Goal: Book appointment/travel/reservation

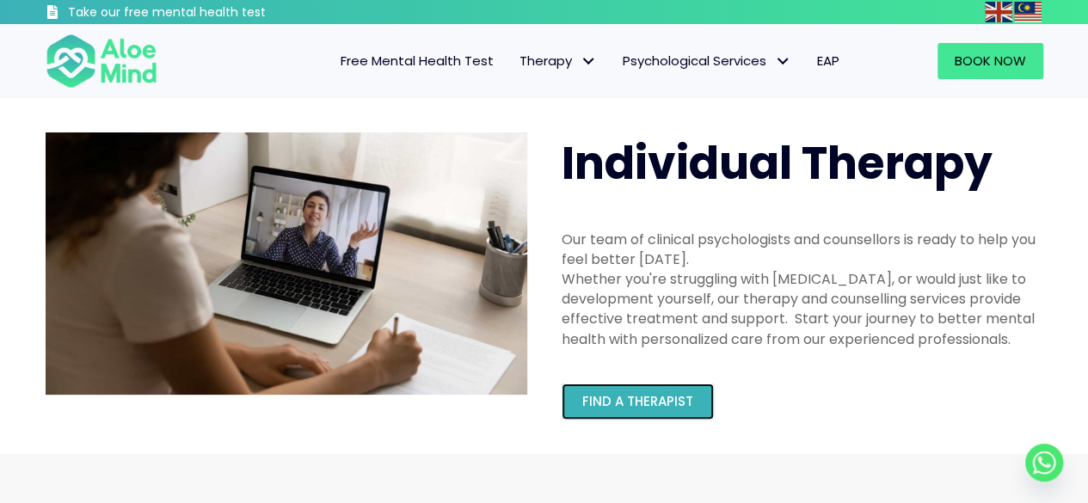
click at [666, 398] on span "Find a therapist" at bounding box center [637, 401] width 111 height 18
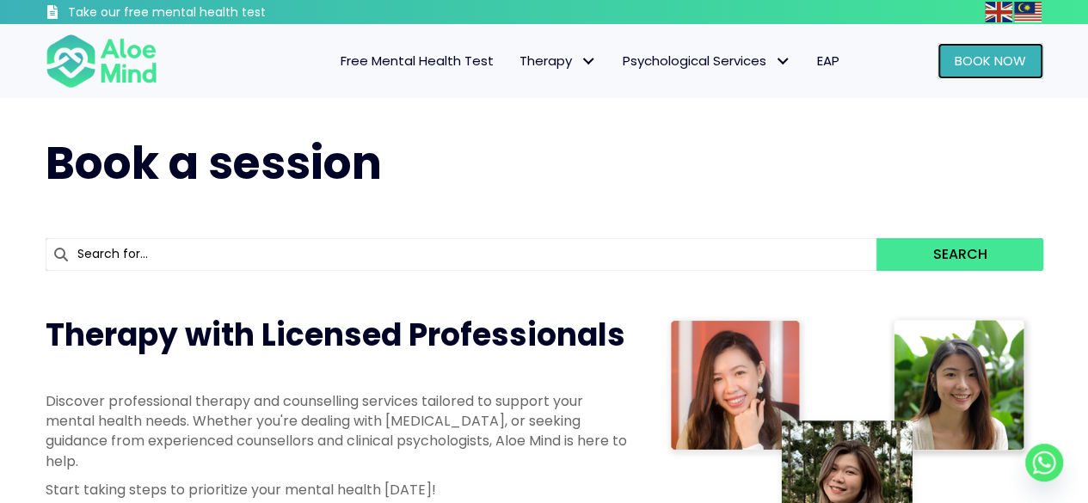
click at [982, 63] on span "Book Now" at bounding box center [990, 61] width 71 height 18
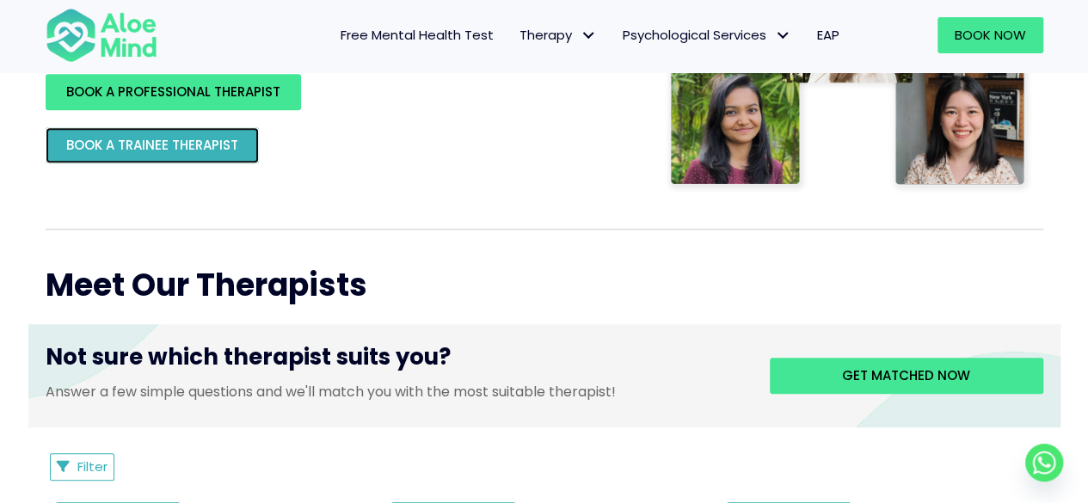
click at [237, 145] on span "BOOK A TRAINEE THERAPIST" at bounding box center [152, 145] width 172 height 18
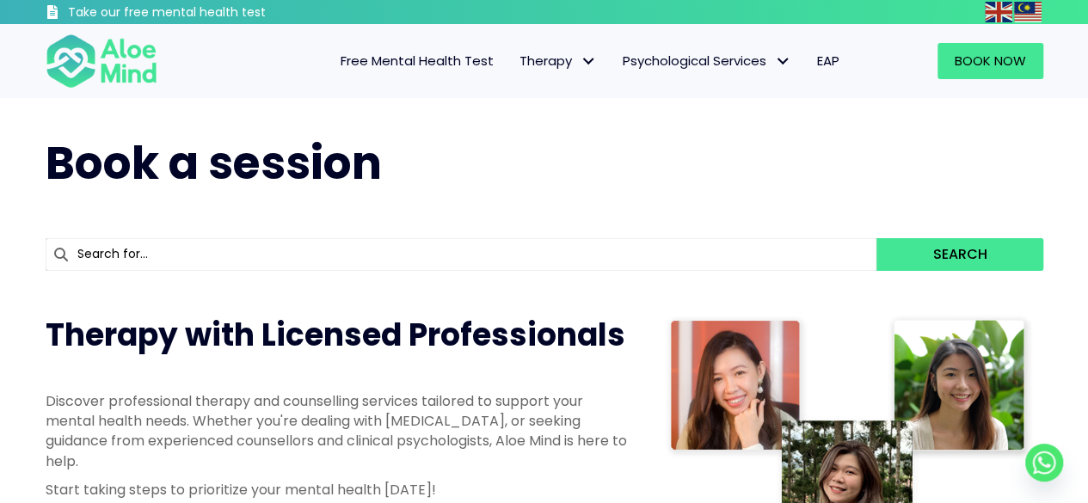
click at [421, 63] on span "Free Mental Health Test" at bounding box center [417, 61] width 153 height 18
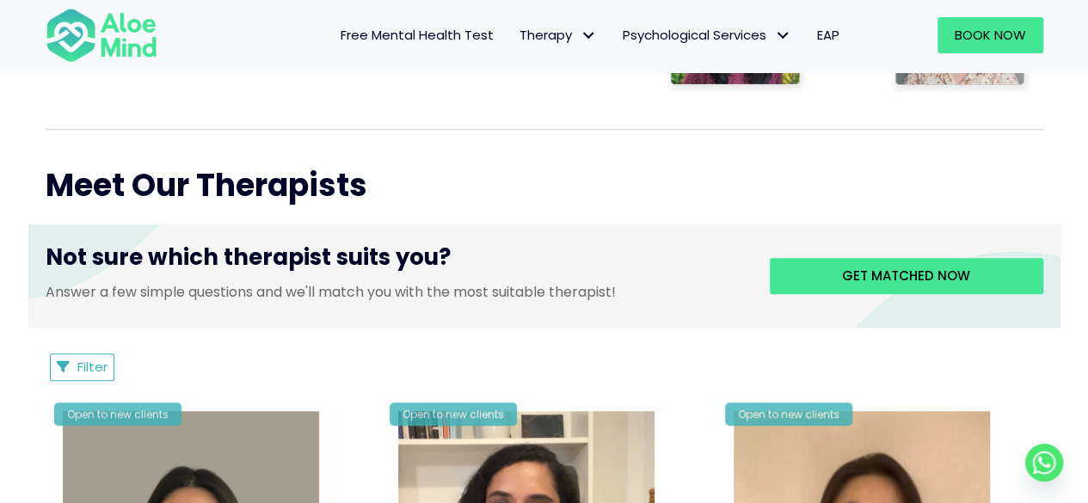
scroll to position [567, 0]
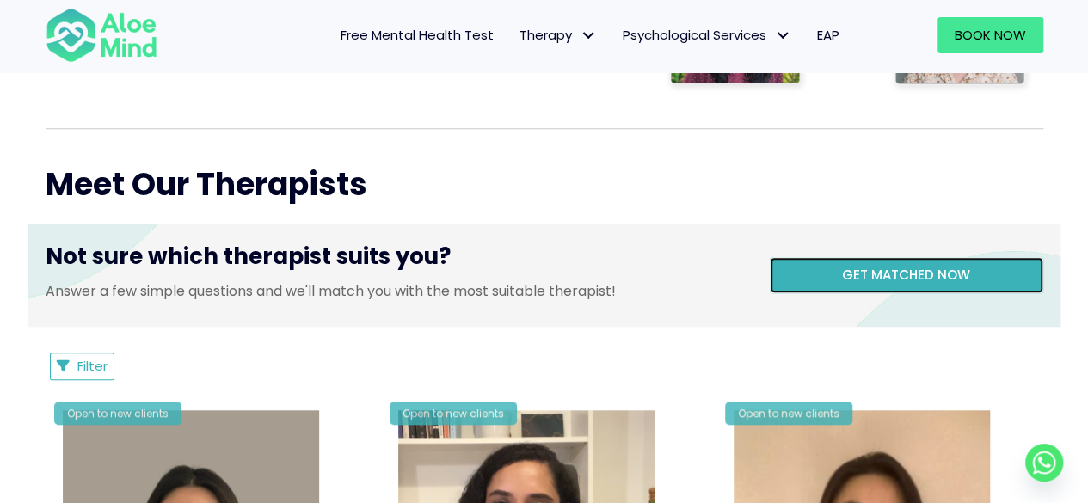
click at [972, 275] on link "Get matched now" at bounding box center [906, 275] width 273 height 36
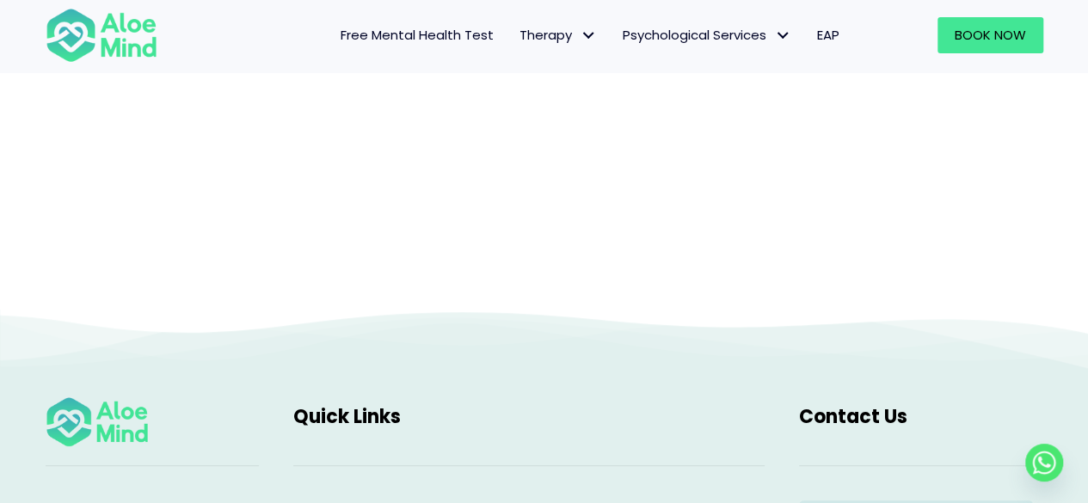
scroll to position [470, 0]
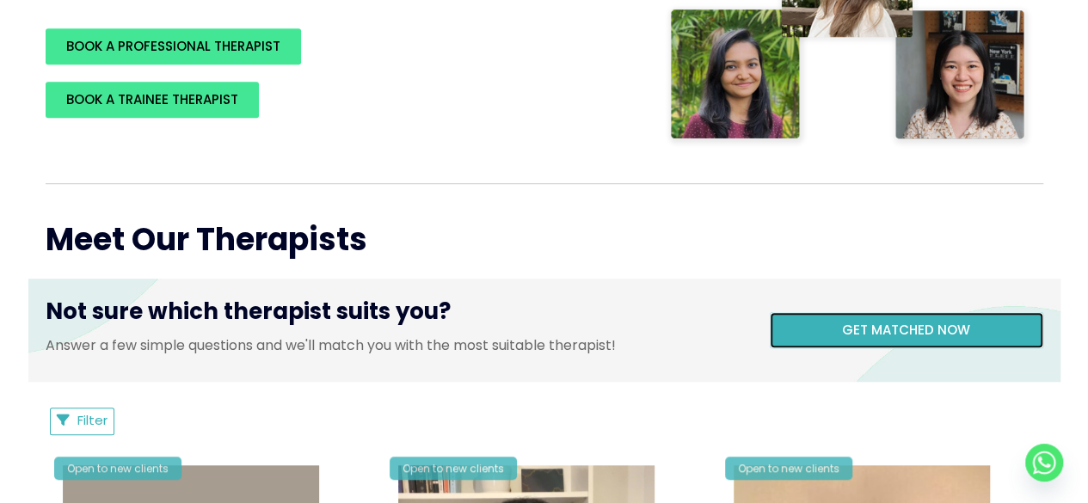
click at [798, 337] on link "Get matched now" at bounding box center [906, 330] width 273 height 36
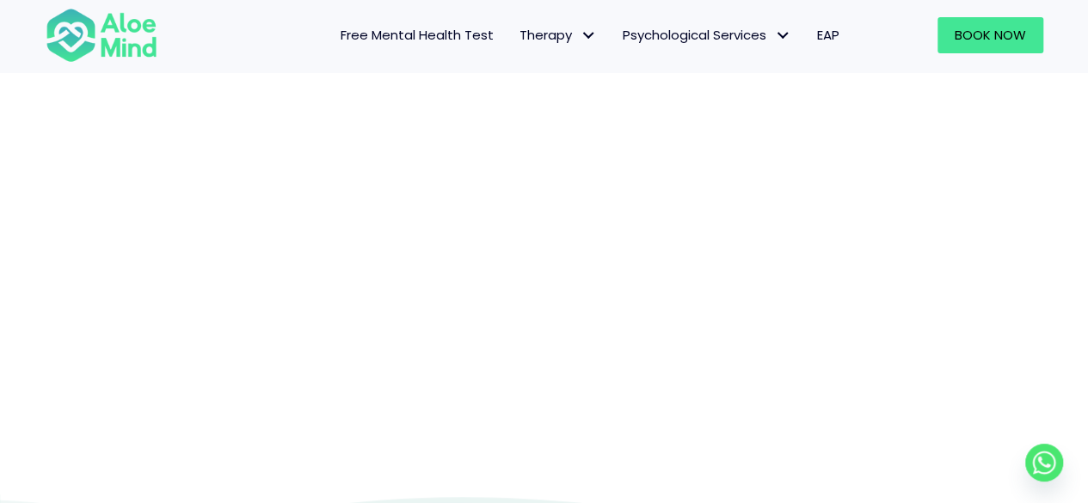
scroll to position [286, 0]
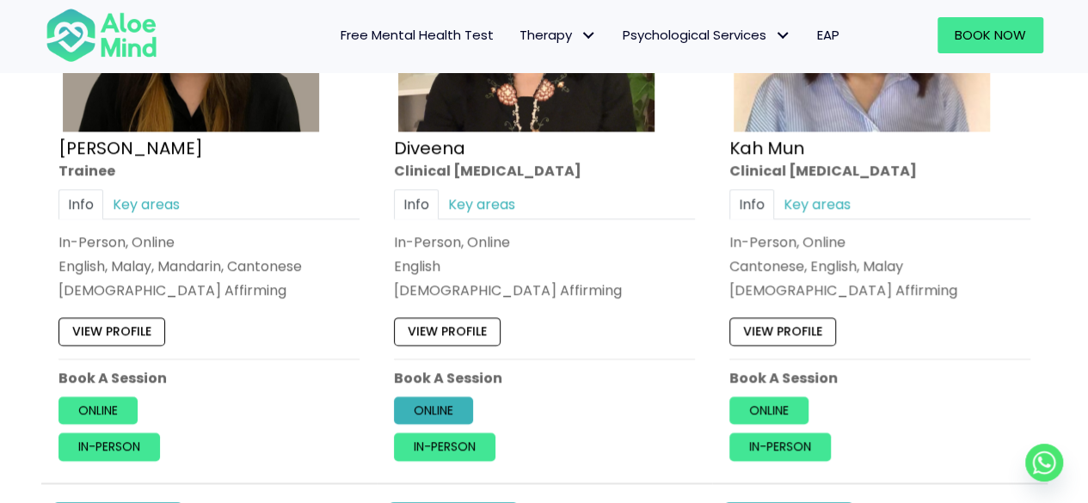
scroll to position [1133, 0]
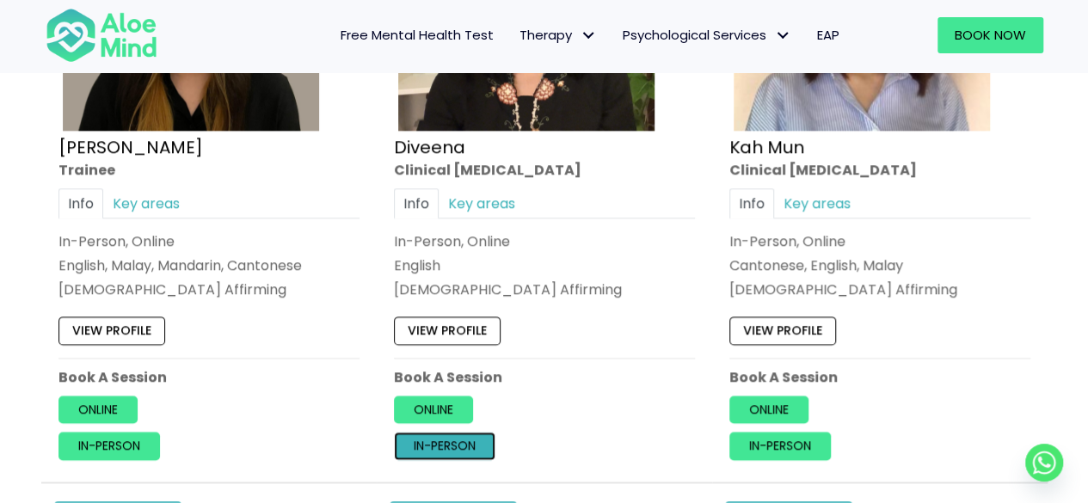
click at [465, 433] on link "In-person" at bounding box center [444, 447] width 101 height 28
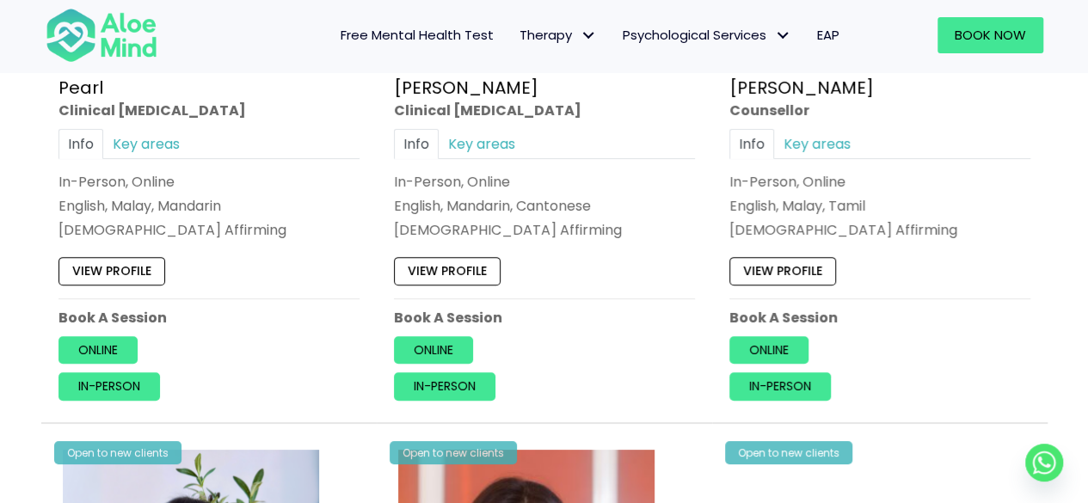
scroll to position [3122, 0]
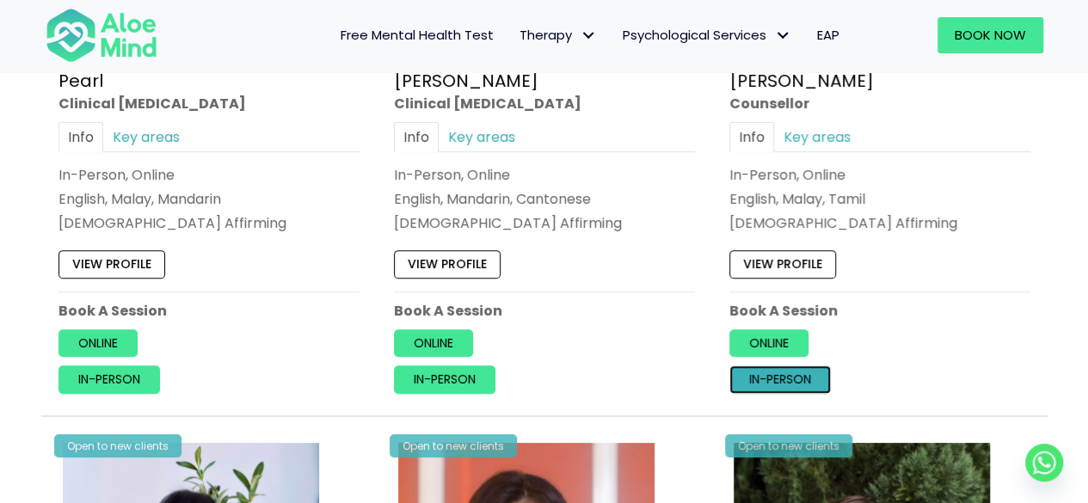
click at [802, 374] on link "In-person" at bounding box center [779, 380] width 101 height 28
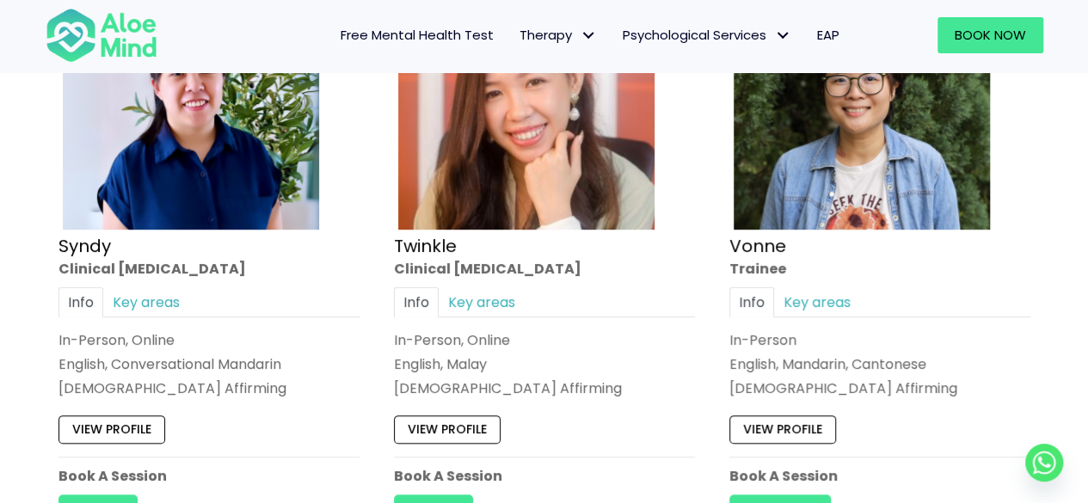
scroll to position [3592, 0]
